Goal: Information Seeking & Learning: Understand process/instructions

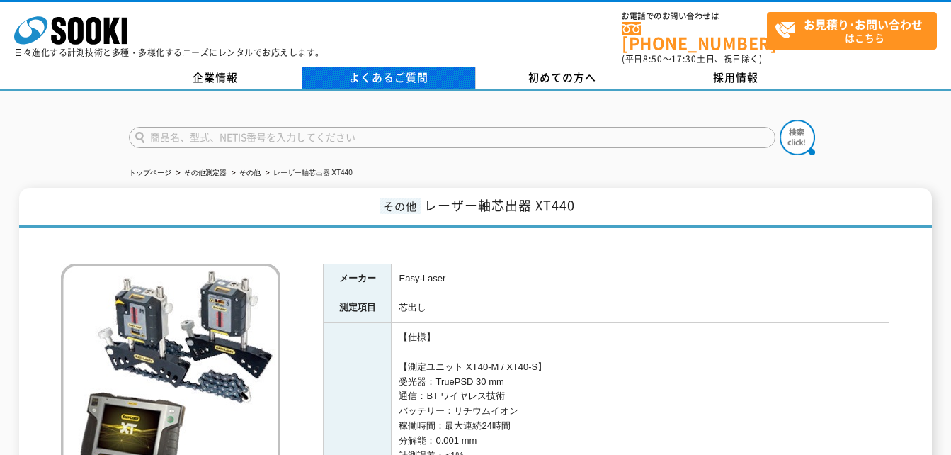
click at [408, 70] on link "よくあるご質問" at bounding box center [389, 77] width 174 height 21
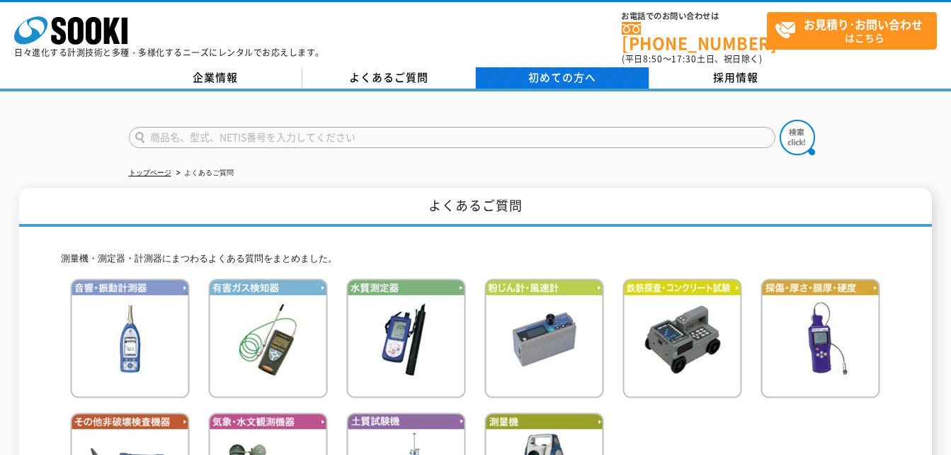
click at [555, 69] on span "初めての方へ" at bounding box center [562, 77] width 68 height 16
